Goal: Check status

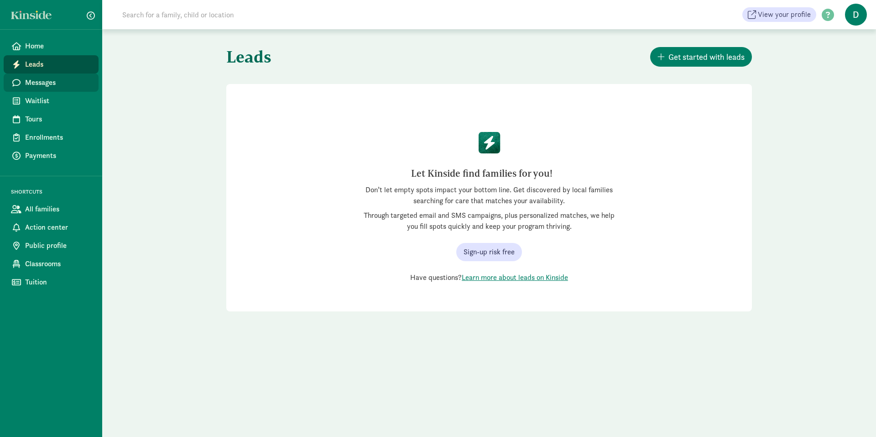
click at [34, 80] on span "Messages" at bounding box center [58, 82] width 66 height 11
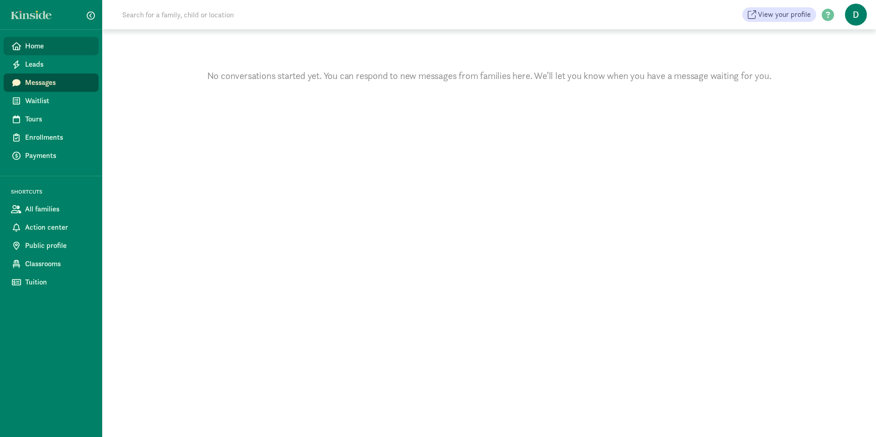
click at [29, 45] on span "Home" at bounding box center [58, 46] width 66 height 11
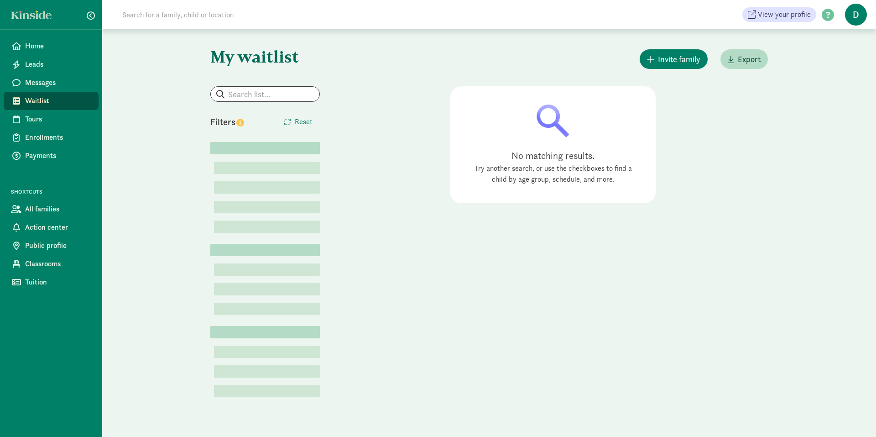
drag, startPoint x: 25, startPoint y: 98, endPoint x: 31, endPoint y: 96, distance: 6.1
click at [31, 96] on span "Waitlist" at bounding box center [58, 100] width 66 height 11
click at [232, 96] on input "search" at bounding box center [265, 94] width 109 height 15
click at [32, 46] on span "Home" at bounding box center [58, 46] width 66 height 11
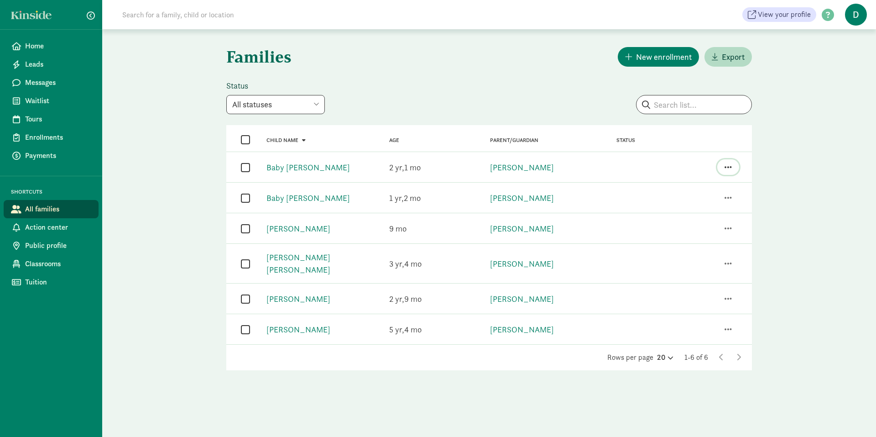
click at [731, 163] on span "button" at bounding box center [727, 167] width 7 height 8
click at [653, 175] on div " Child name Baby Kaldunski Age 2 1 Parent/Guardian Anne Kaldunski Status View …" at bounding box center [489, 167] width 526 height 30
click at [518, 168] on link "[PERSON_NAME]" at bounding box center [522, 167] width 64 height 10
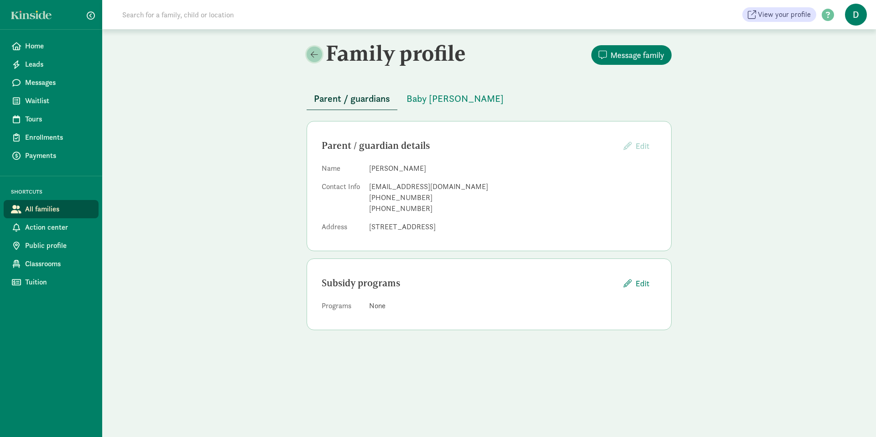
click at [313, 56] on span at bounding box center [314, 54] width 7 height 8
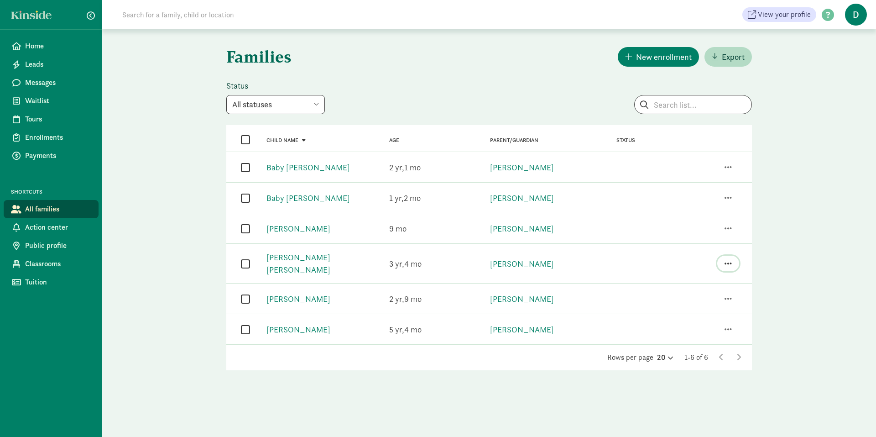
click at [724, 260] on span "button" at bounding box center [727, 263] width 7 height 8
click at [183, 250] on div "Families New enrollment Export Status All statuses Enrolled Inactive Removed fr…" at bounding box center [489, 214] width 774 height 370
drag, startPoint x: 64, startPoint y: 217, endPoint x: 47, endPoint y: 249, distance: 36.7
click at [47, 249] on span "Public profile" at bounding box center [58, 245] width 66 height 11
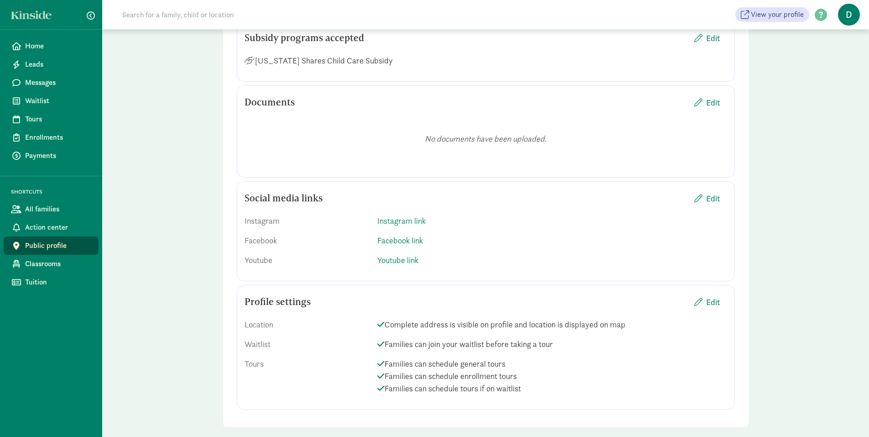
scroll to position [1550, 0]
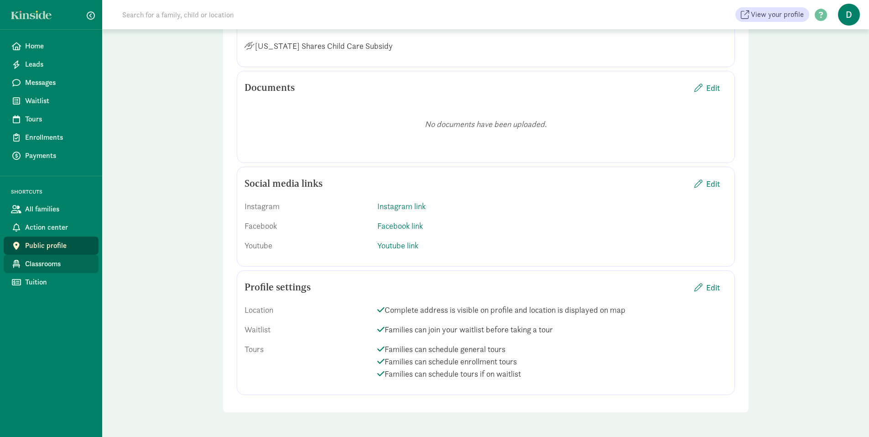
click at [41, 265] on span "Classrooms" at bounding box center [58, 263] width 66 height 11
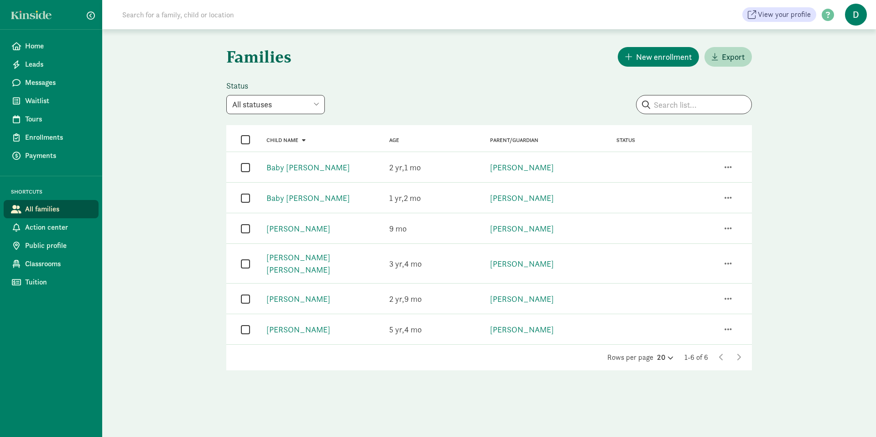
click at [321, 102] on select "All statuses Enrolled Inactive Removed from waitlist On waitlist Booked tour Le…" at bounding box center [275, 104] width 99 height 19
click at [226, 95] on select "All statuses Enrolled Inactive Removed from waitlist On waitlist Booked tour Le…" at bounding box center [275, 104] width 99 height 19
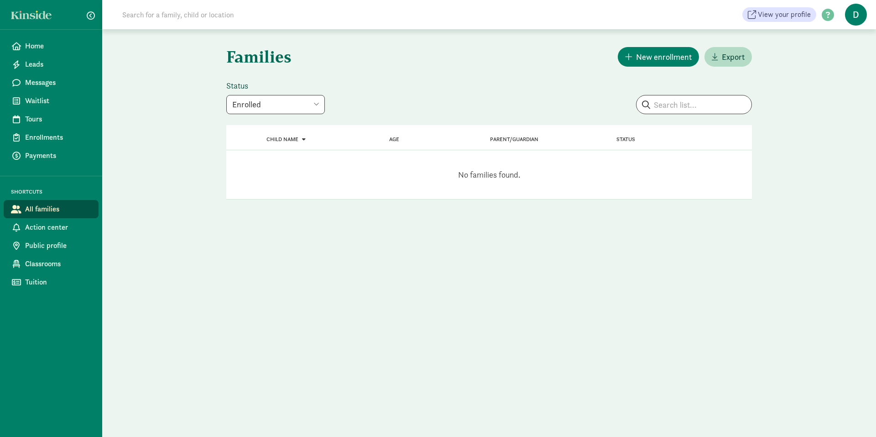
click at [318, 103] on select "All statuses Enrolled Inactive Removed from waitlist On waitlist Booked tour Le…" at bounding box center [275, 104] width 99 height 19
click at [226, 95] on select "All statuses Enrolled Inactive Removed from waitlist On waitlist Booked tour Le…" at bounding box center [275, 104] width 99 height 19
click at [318, 103] on select "All statuses Enrolled Inactive Removed from waitlist On waitlist Booked tour Le…" at bounding box center [275, 104] width 99 height 19
click at [226, 95] on select "All statuses Enrolled Inactive Removed from waitlist On waitlist Booked tour Le…" at bounding box center [275, 104] width 99 height 19
click at [316, 104] on select "All statuses Enrolled Inactive Removed from waitlist On waitlist Booked tour Le…" at bounding box center [275, 104] width 99 height 19
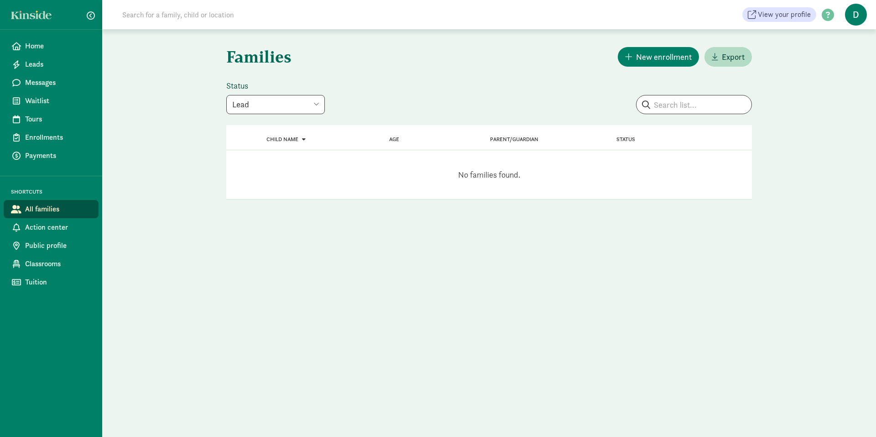
select select "on_waitlist"
click at [226, 95] on select "All statuses Enrolled Inactive Removed from waitlist On waitlist Booked tour Le…" at bounding box center [275, 104] width 99 height 19
click at [315, 102] on select "All statuses Enrolled Inactive Removed from waitlist On waitlist Booked tour Le…" at bounding box center [275, 104] width 99 height 19
click at [320, 104] on select "All statuses Enrolled Inactive Removed from waitlist On waitlist Booked tour Le…" at bounding box center [275, 104] width 99 height 19
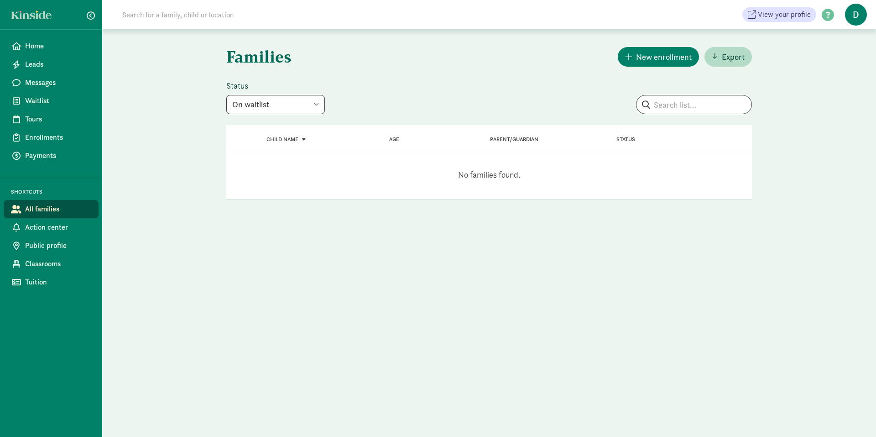
select select
click at [226, 95] on select "All statuses Enrolled Inactive Removed from waitlist On waitlist Booked tour Le…" at bounding box center [275, 104] width 99 height 19
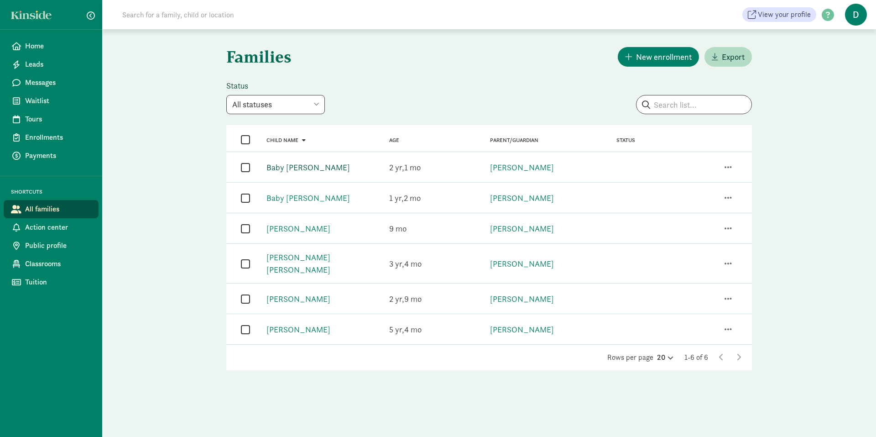
click at [287, 171] on link "Baby [PERSON_NAME]" at bounding box center [307, 167] width 83 height 10
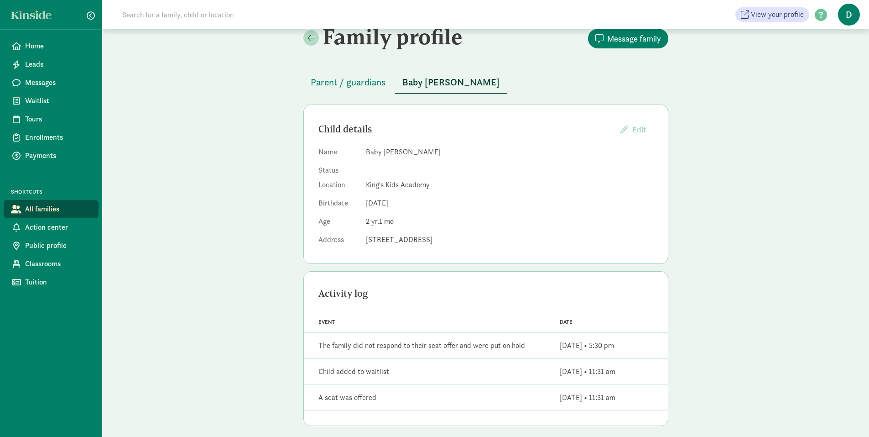
scroll to position [24, 0]
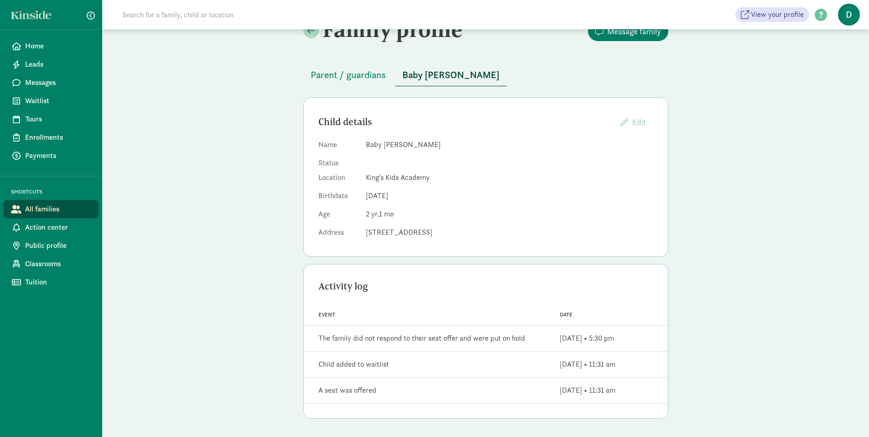
drag, startPoint x: 493, startPoint y: 230, endPoint x: 361, endPoint y: 236, distance: 132.0
click at [361, 236] on dl "Name Baby [PERSON_NAME] Status Location King's Kids Academy Birthdate [DEMOGRAP…" at bounding box center [485, 190] width 335 height 102
click at [37, 269] on span "Classrooms" at bounding box center [58, 263] width 66 height 11
